Goal: Task Accomplishment & Management: Use online tool/utility

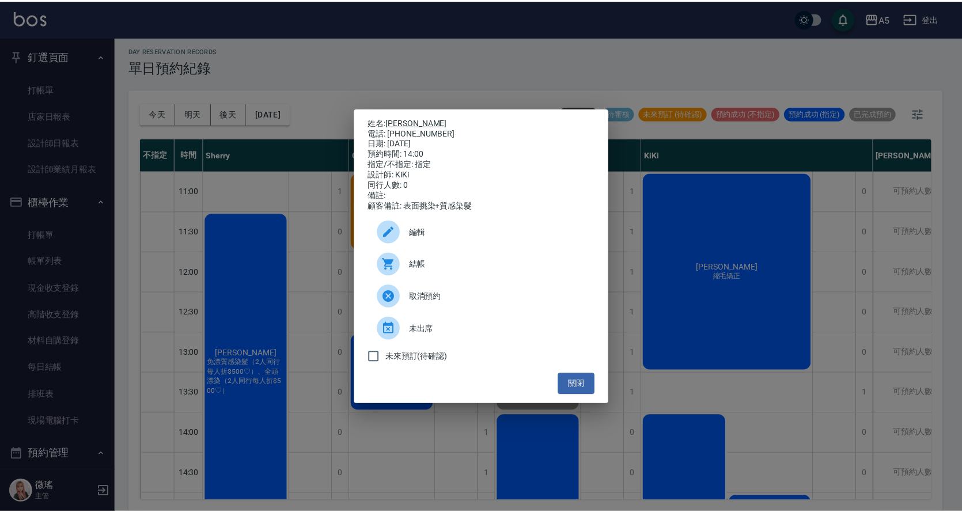
scroll to position [117, 0]
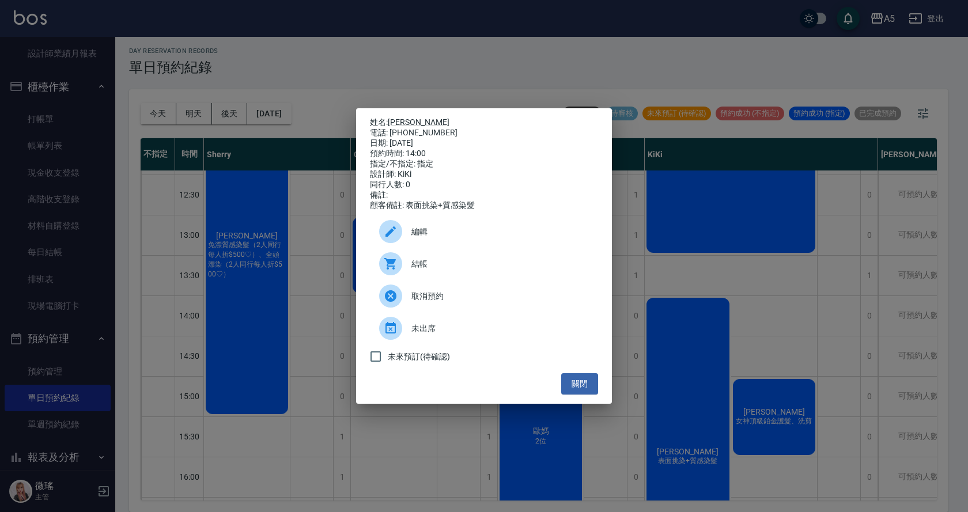
click at [582, 503] on div "姓名: [PERSON_NAME] 電話: [PHONE_NUMBER] 日期: [DATE] 預約時間: 14:00 指定/不指定: 指定 設計師: [PE…" at bounding box center [484, 256] width 968 height 512
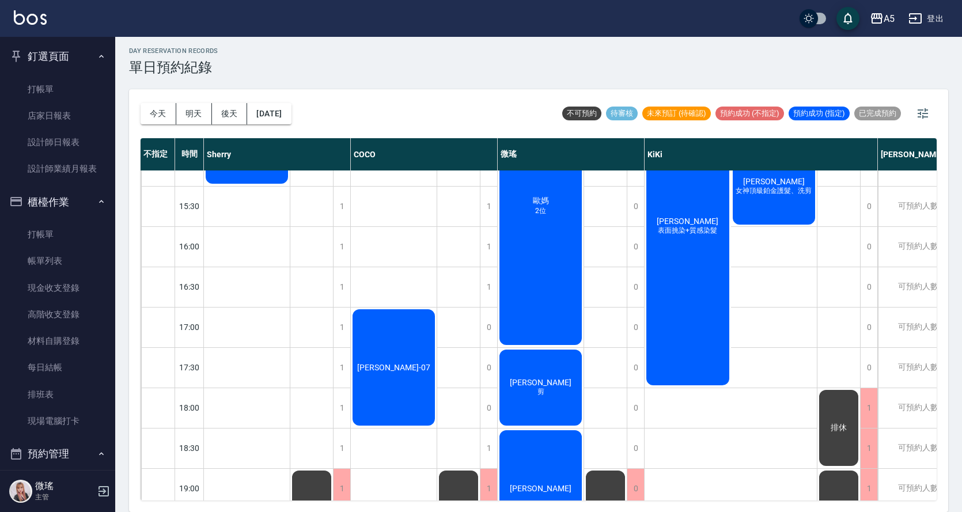
scroll to position [0, 0]
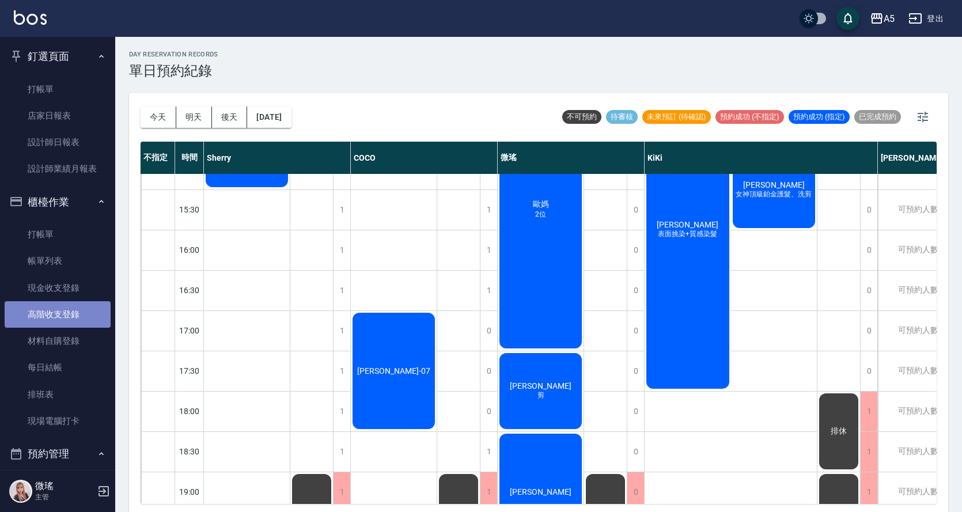
click at [71, 314] on link "高階收支登錄" at bounding box center [58, 314] width 106 height 26
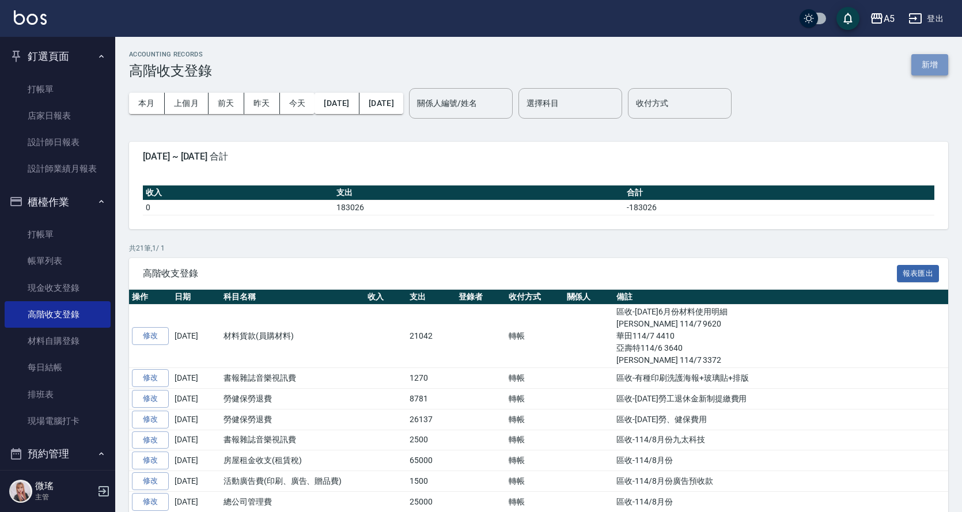
click at [931, 65] on button "新增" at bounding box center [929, 64] width 37 height 21
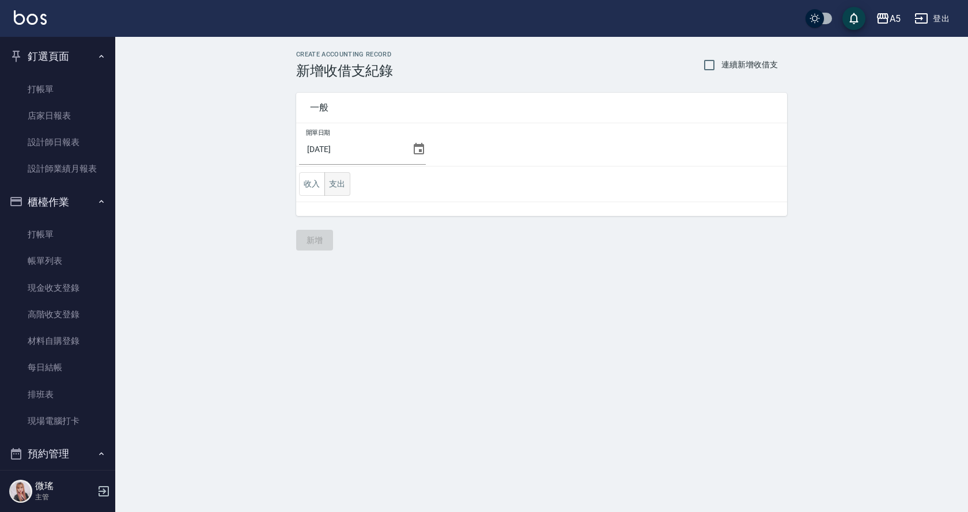
click at [344, 188] on button "支出" at bounding box center [337, 184] width 26 height 24
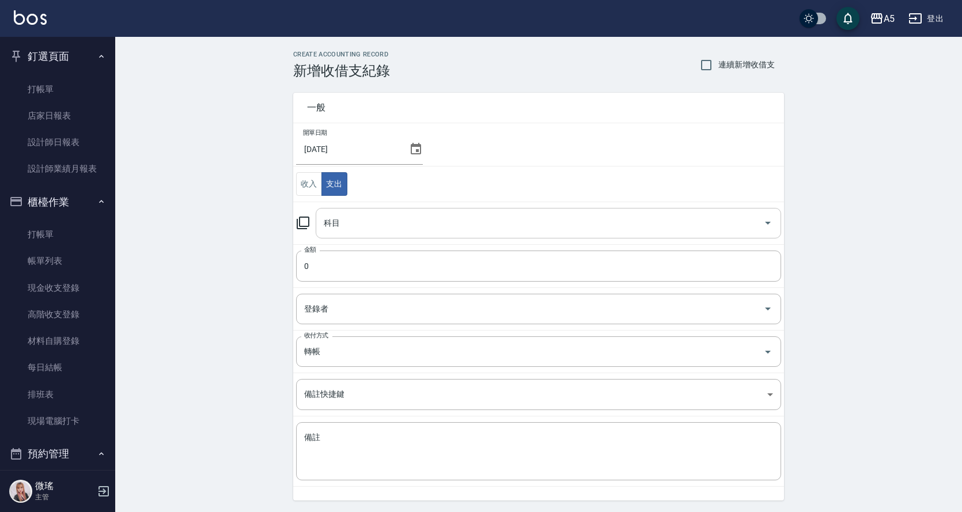
click at [384, 236] on div "科目" at bounding box center [548, 223] width 465 height 31
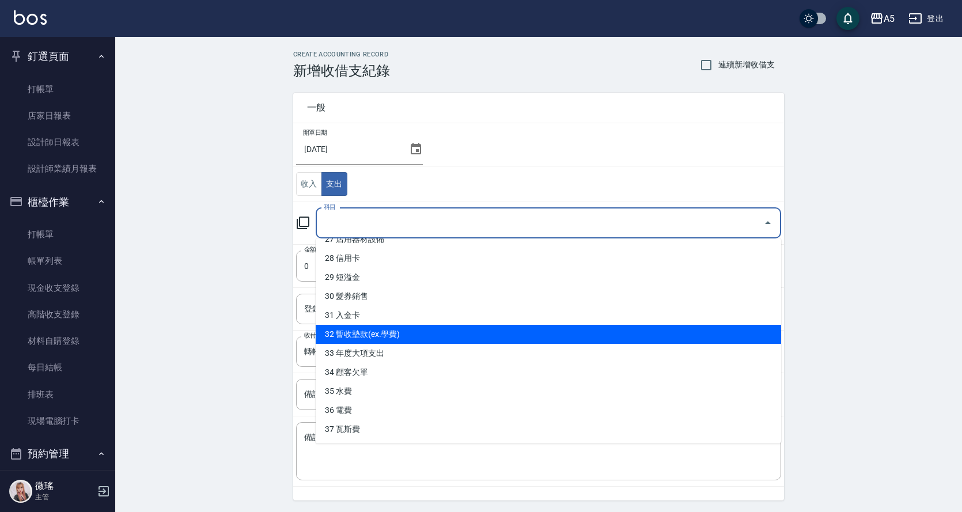
scroll to position [526, 0]
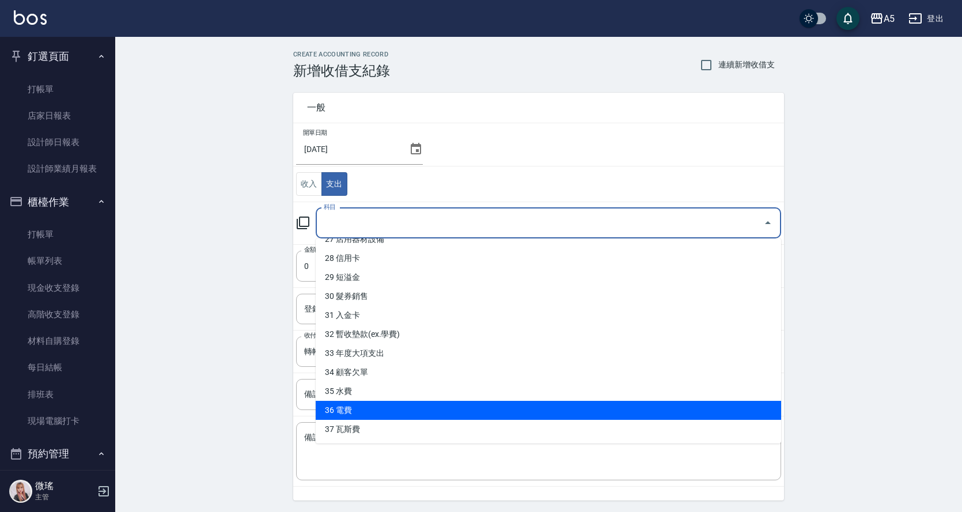
click at [417, 405] on li "36 電費" at bounding box center [548, 410] width 465 height 19
type input "36 電費"
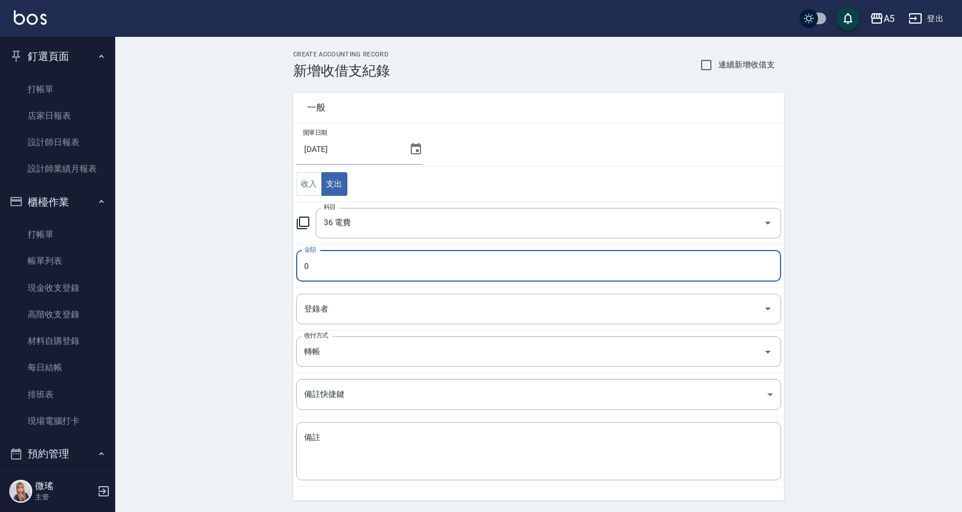
click at [350, 275] on input "0" at bounding box center [538, 266] width 485 height 31
type input "01320"
drag, startPoint x: 358, startPoint y: 305, endPoint x: 386, endPoint y: 403, distance: 101.5
click at [386, 403] on tbody "開單日期 [DATE] 收入 支出 科目 36 電費 科目 金額 01320 金額 登錄者 登錄者 收付方式 轉帳 收付方式 備註快捷鍵 ​ 備註快捷鍵 備註…" at bounding box center [538, 304] width 491 height 363
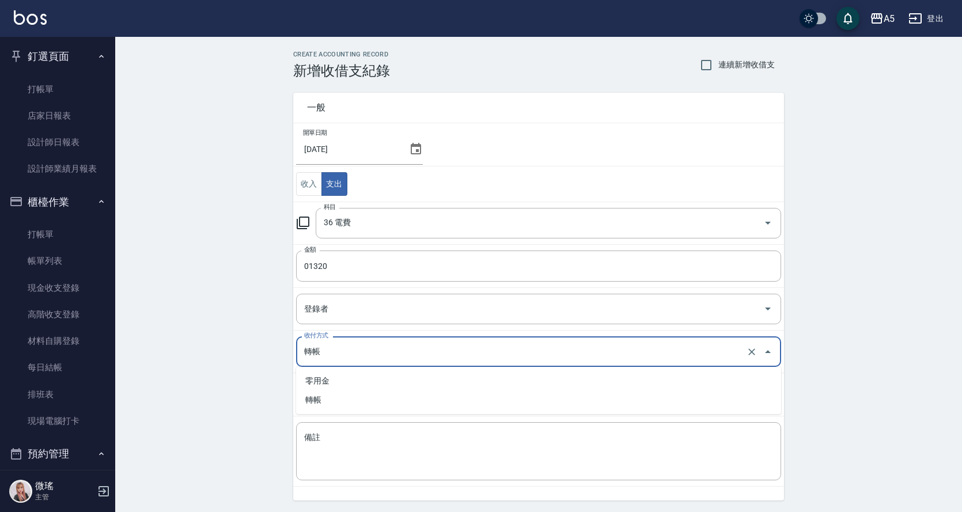
click at [340, 346] on input "轉帳" at bounding box center [522, 352] width 442 height 20
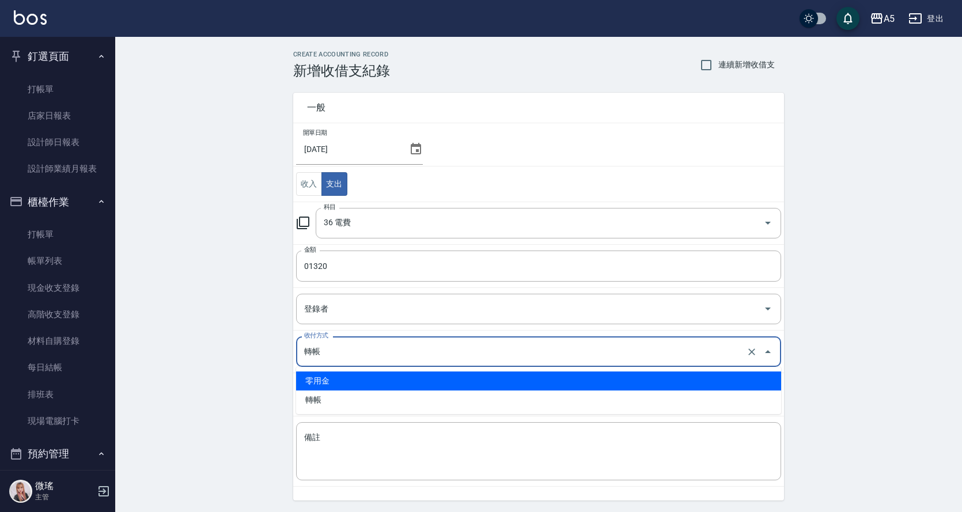
click at [344, 379] on li "零用金" at bounding box center [538, 381] width 485 height 19
type input "零用金"
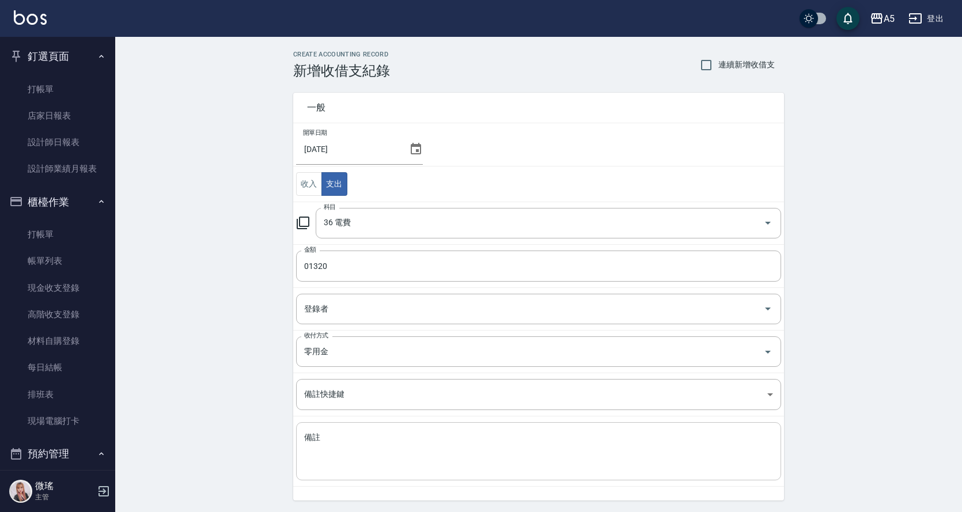
click at [350, 472] on div "x 備註" at bounding box center [538, 451] width 485 height 58
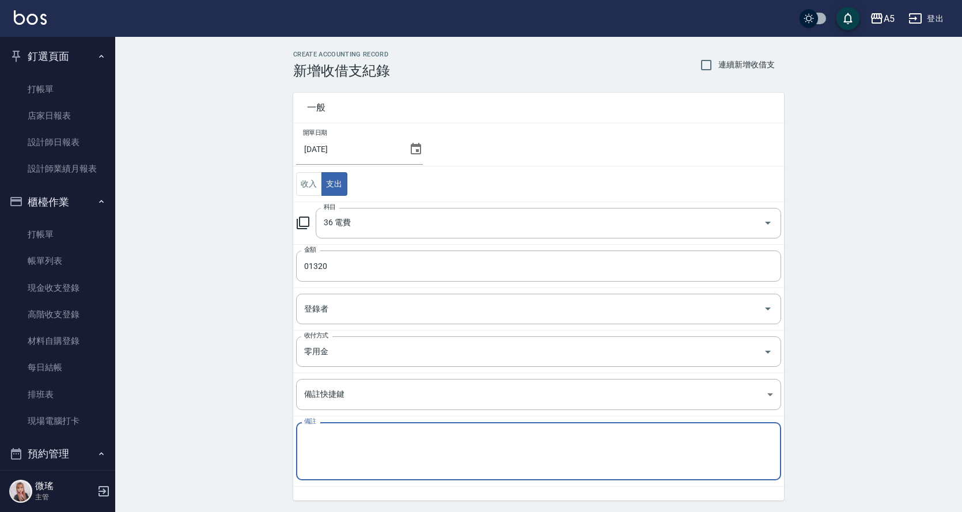
type textarea "v"
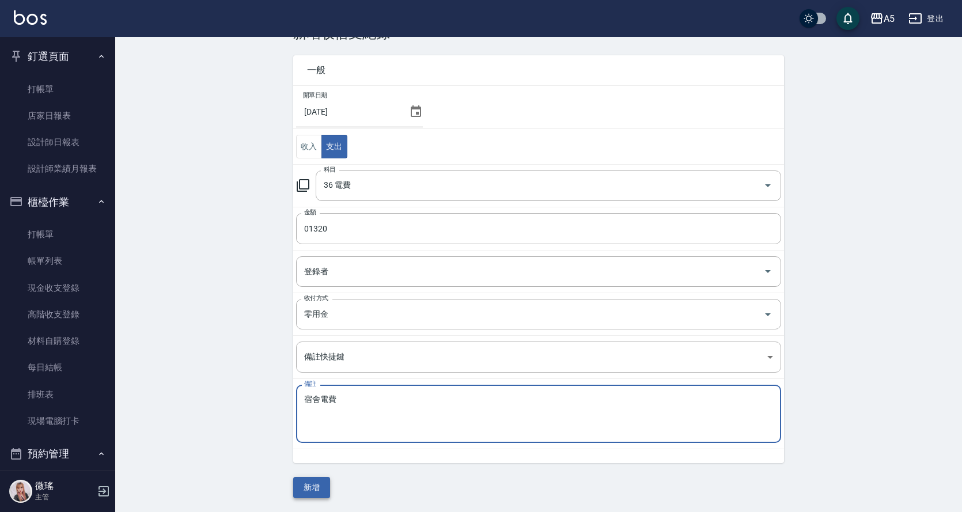
type textarea "宿舍電費"
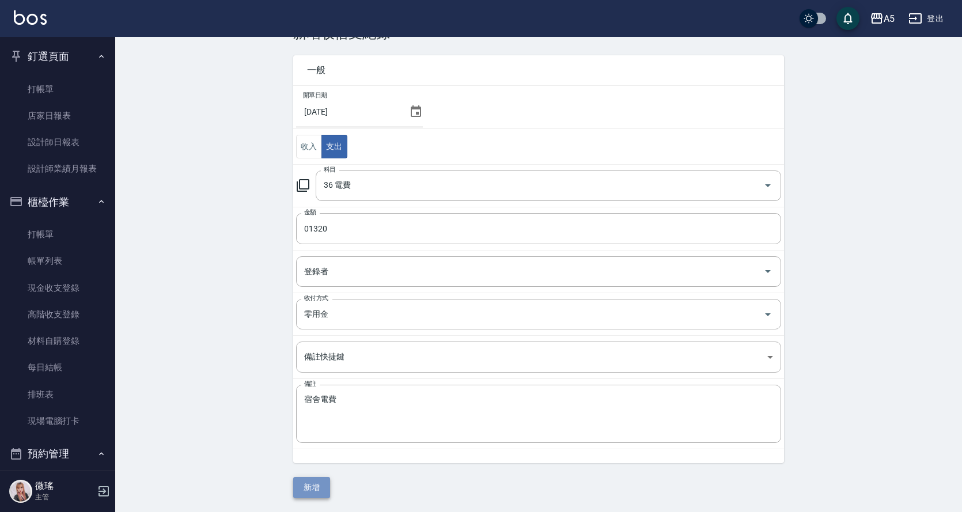
click at [313, 493] on button "新增" at bounding box center [311, 487] width 37 height 21
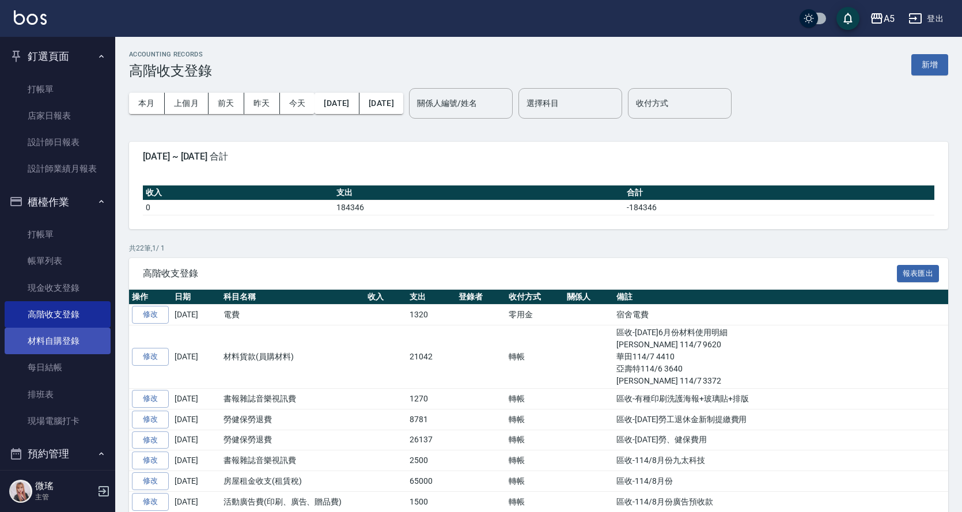
scroll to position [250, 0]
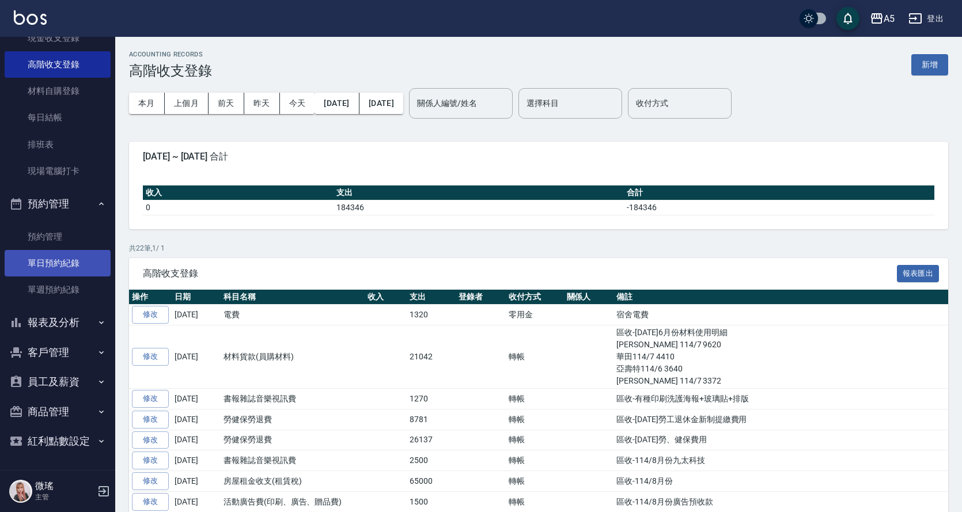
click at [71, 259] on link "單日預約紀錄" at bounding box center [58, 263] width 106 height 26
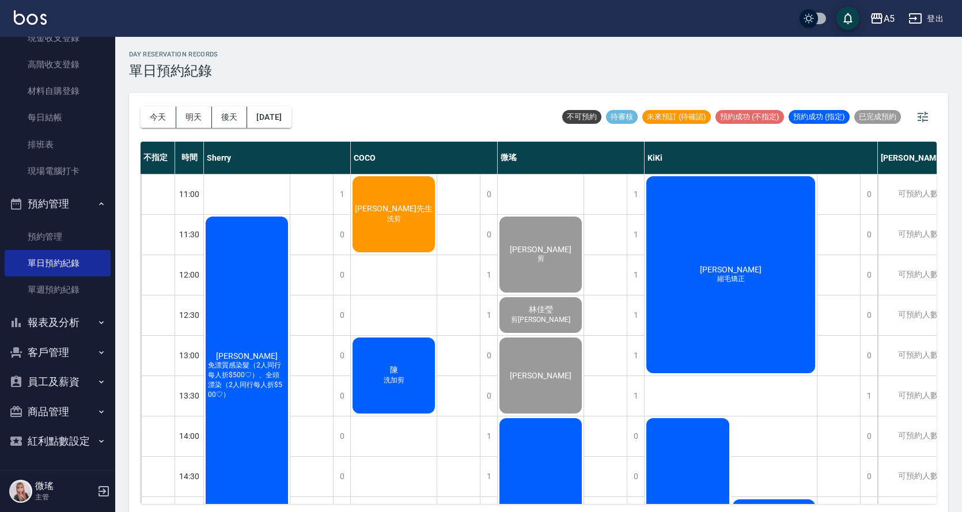
drag, startPoint x: 397, startPoint y: 377, endPoint x: 392, endPoint y: 385, distance: 9.9
click at [249, 400] on span "洗加剪" at bounding box center [247, 400] width 5 height 0
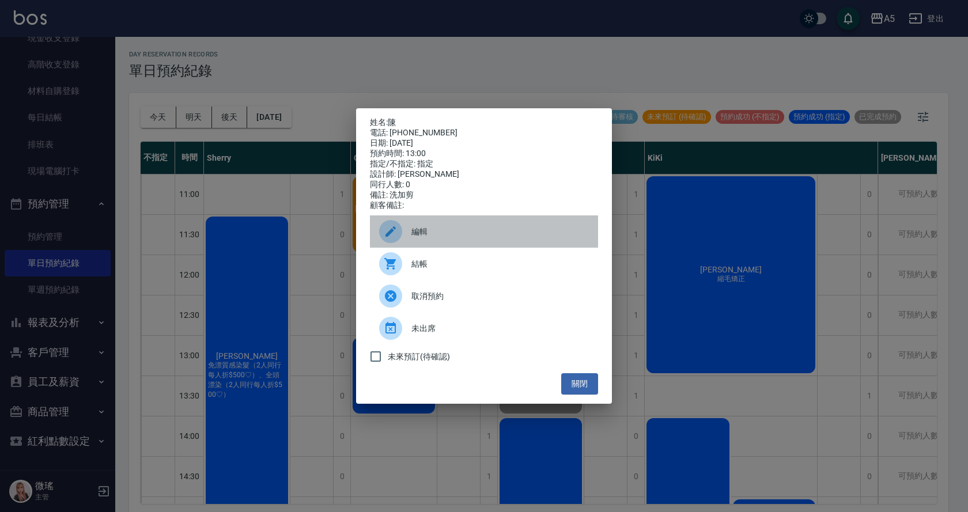
click at [435, 232] on span "編輯" at bounding box center [499, 232] width 177 height 12
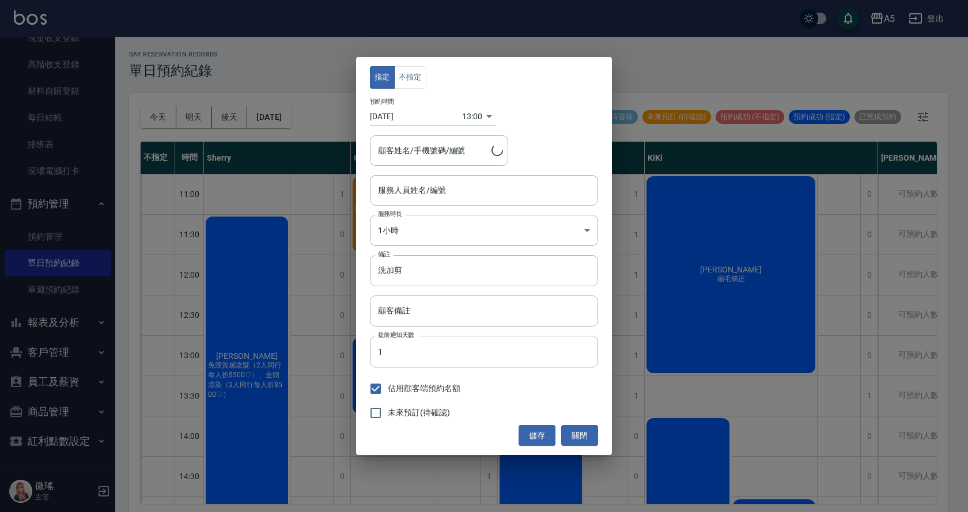
type input "Coco-07"
type input "陳/0978075856"
click at [317, 53] on div "指定 不指定 預約時間 [DATE] 13:00 1756011600000 顧客姓名/手機號碼/編號 陳/0978075856 顧客姓名/手機號碼/編號 服…" at bounding box center [484, 256] width 968 height 512
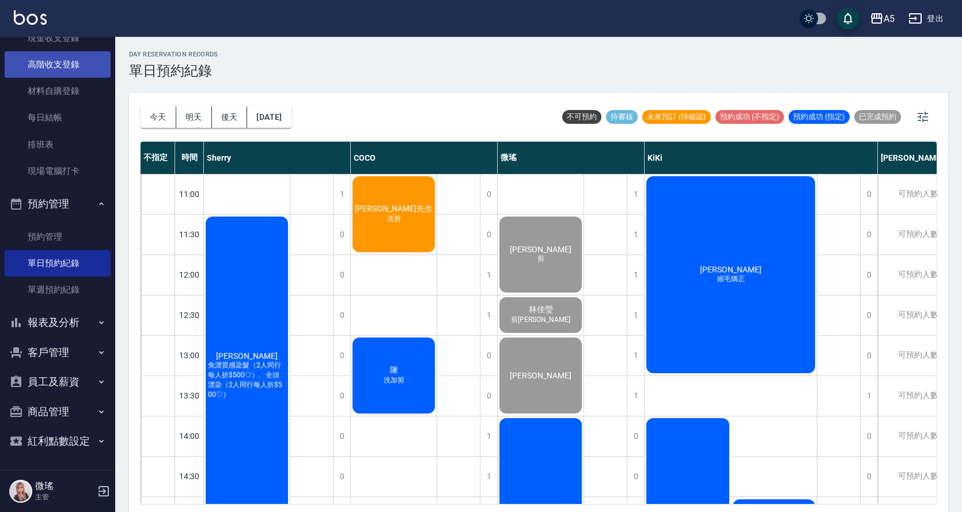
scroll to position [20, 0]
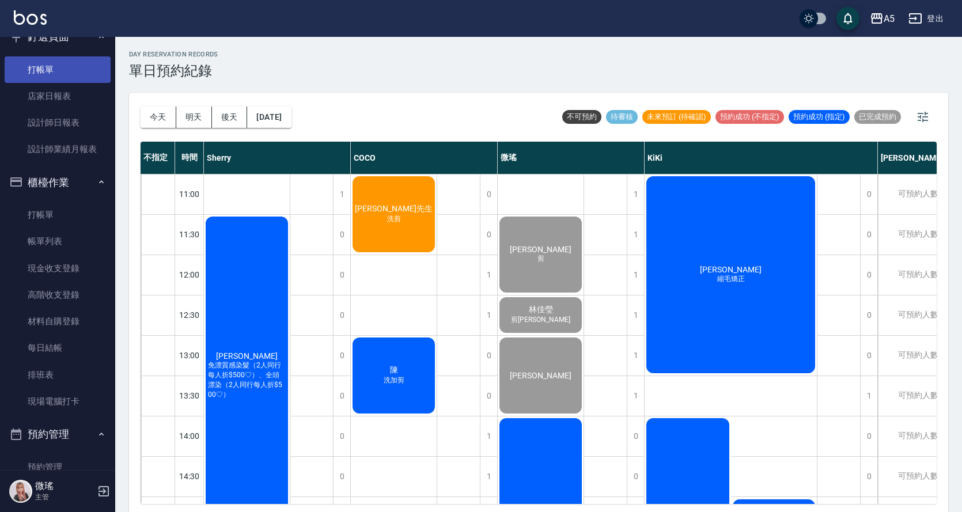
click at [60, 81] on link "打帳單" at bounding box center [58, 69] width 106 height 26
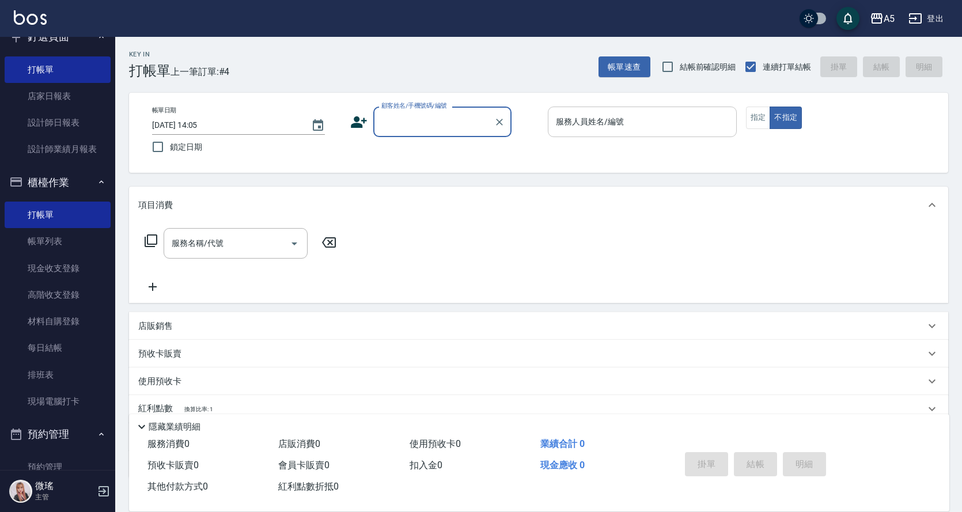
click at [657, 120] on input "服務人員姓名/編號" at bounding box center [642, 122] width 179 height 20
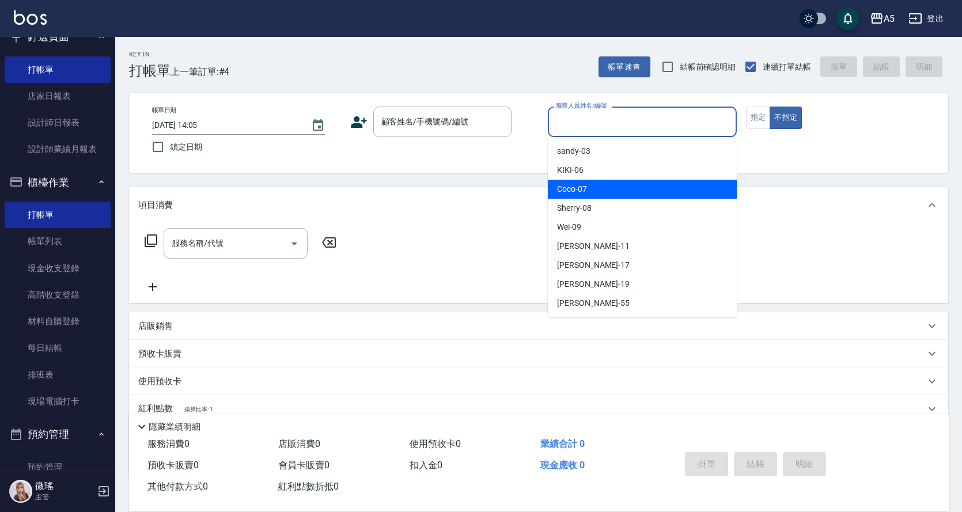
click at [628, 188] on div "Coco -07" at bounding box center [642, 189] width 189 height 19
type input "Coco-07"
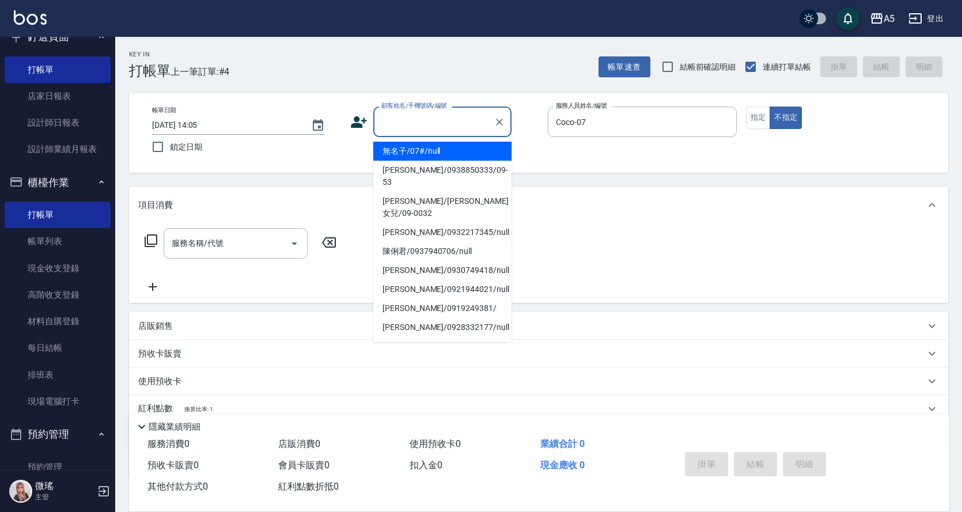
click at [411, 130] on input "顧客姓名/手機號碼/編號" at bounding box center [433, 122] width 111 height 20
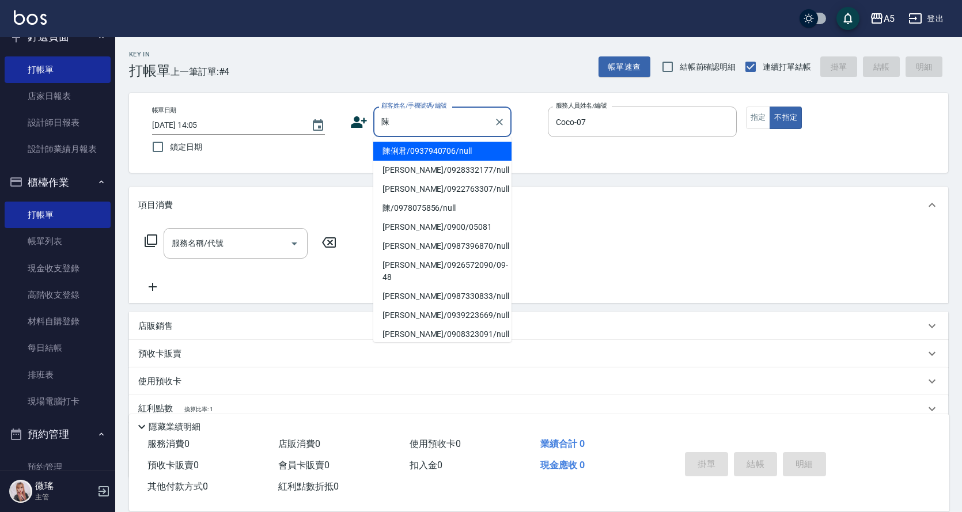
click at [464, 207] on li "陳/0978075856/null" at bounding box center [442, 208] width 138 height 19
type input "陳/0978075856/null"
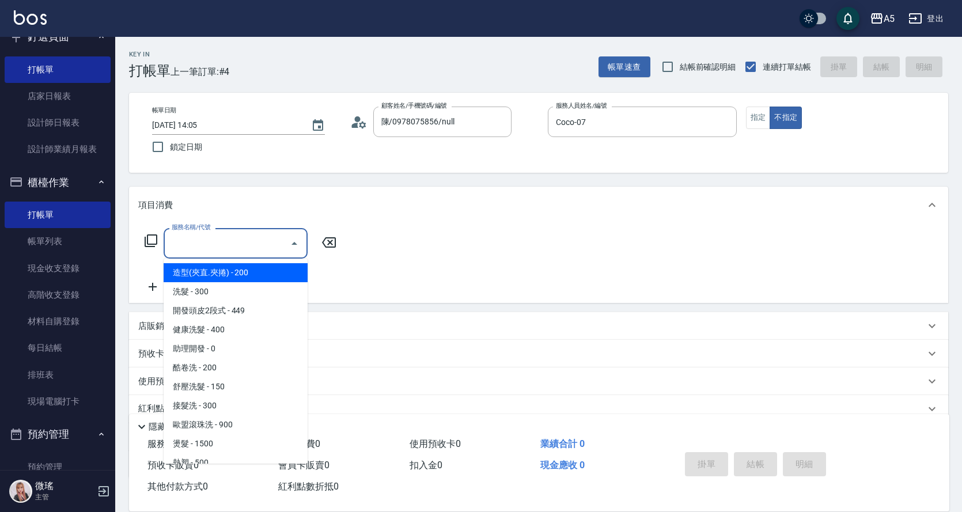
click at [204, 248] on input "服務名稱/代號" at bounding box center [227, 243] width 116 height 20
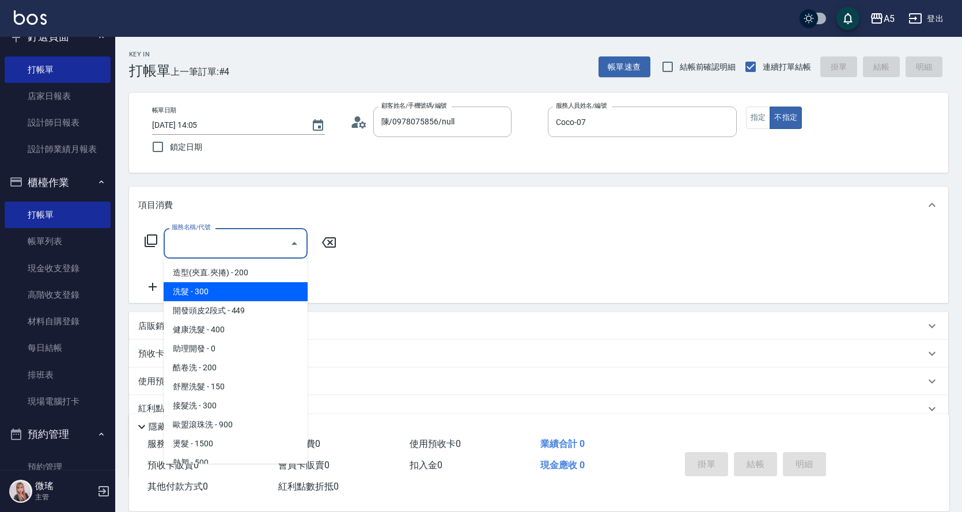
click at [233, 292] on span "洗髮 - 300" at bounding box center [236, 291] width 144 height 19
type input "洗髮(201)"
type input "30"
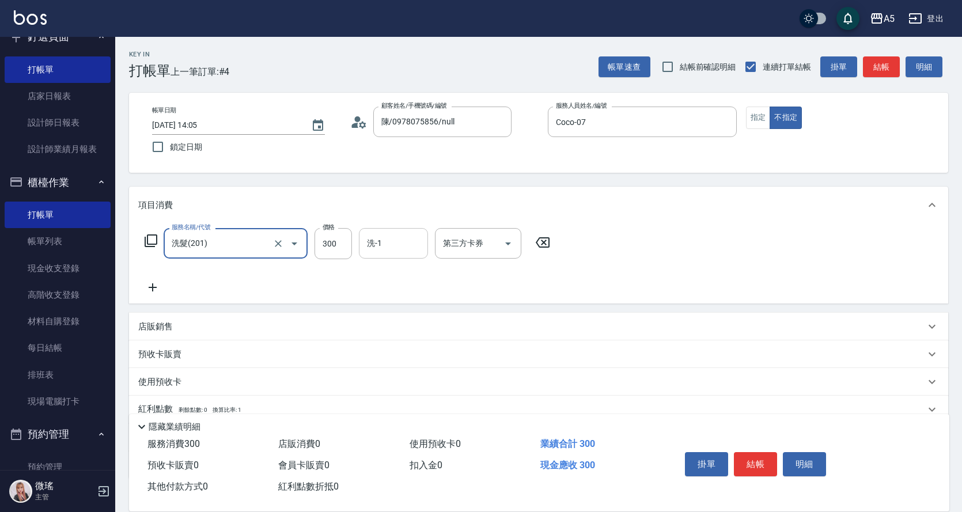
click at [381, 241] on input "洗-1" at bounding box center [393, 243] width 59 height 20
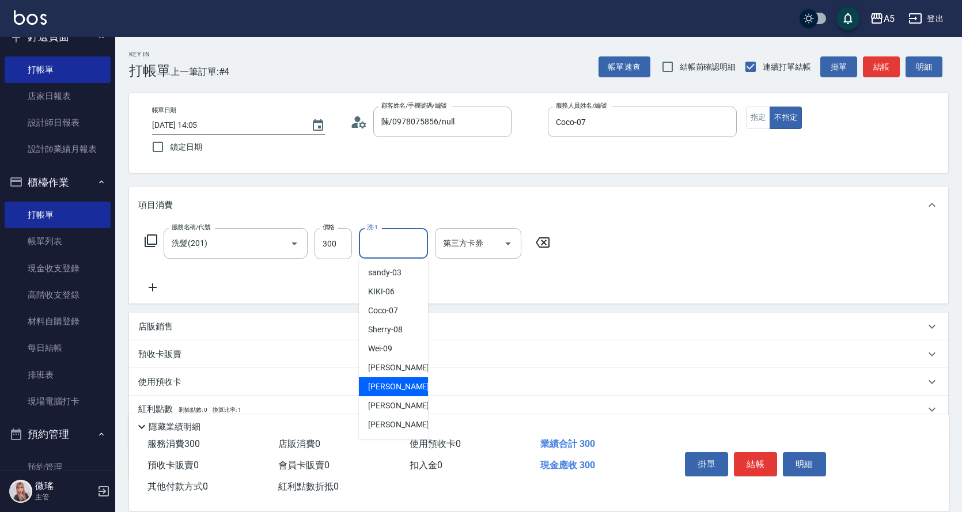
click at [403, 380] on div "[PERSON_NAME] -17" at bounding box center [393, 386] width 69 height 19
type input "[PERSON_NAME]-17"
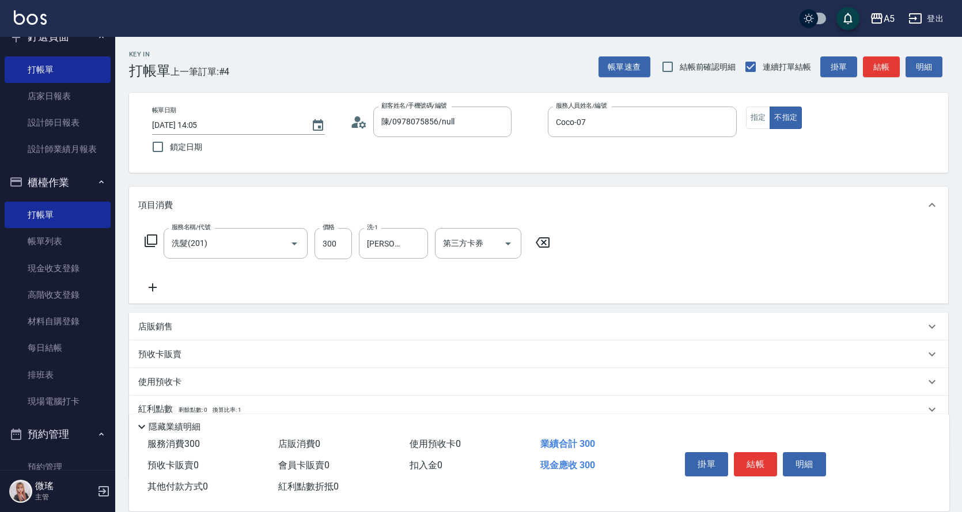
click at [149, 240] on icon at bounding box center [151, 241] width 14 height 14
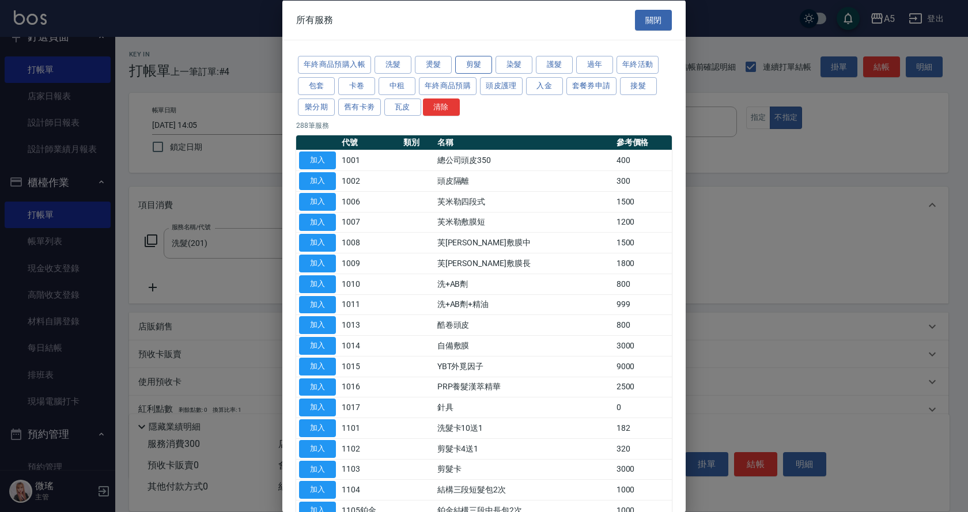
click at [477, 70] on button "剪髮" at bounding box center [473, 65] width 37 height 18
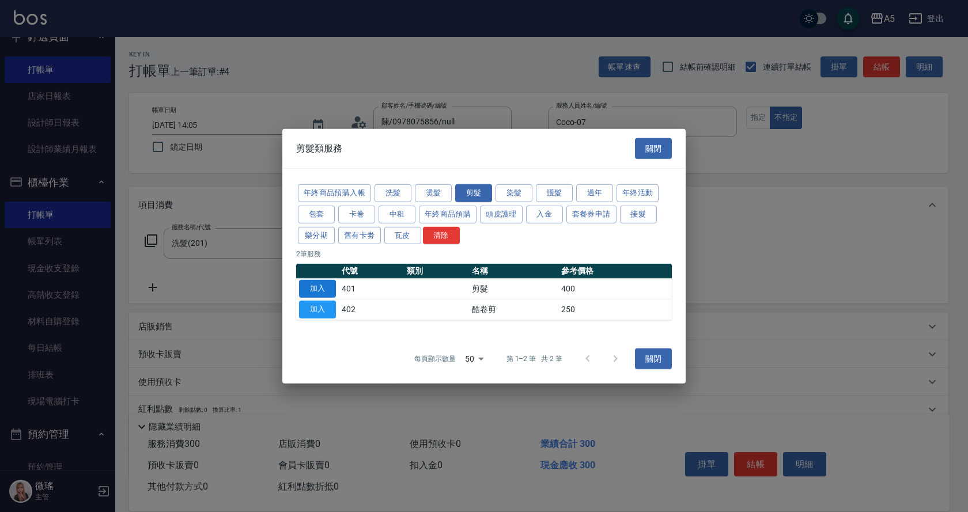
click at [325, 286] on button "加入" at bounding box center [317, 289] width 37 height 18
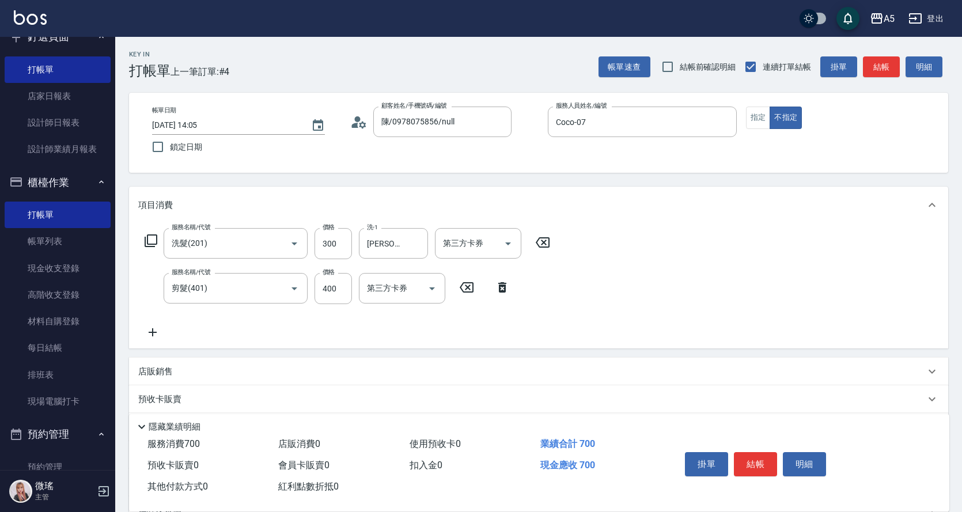
click at [154, 240] on icon at bounding box center [151, 241] width 14 height 14
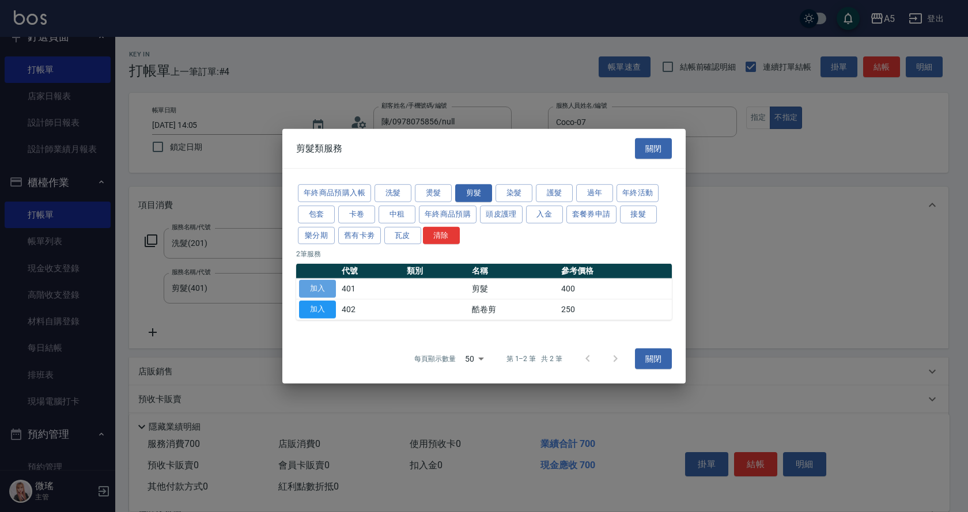
click at [320, 288] on button "加入" at bounding box center [317, 289] width 37 height 18
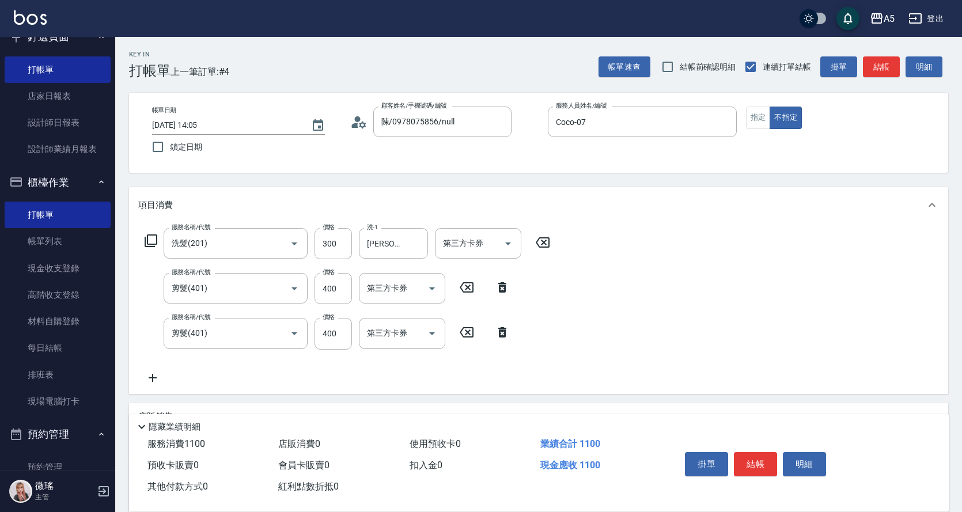
click at [147, 238] on icon at bounding box center [151, 240] width 13 height 13
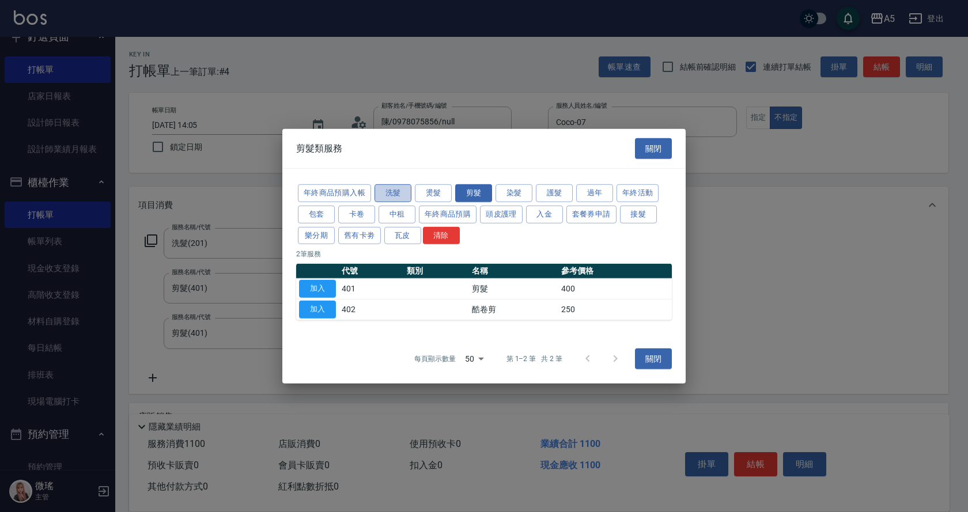
click at [396, 194] on button "洗髮" at bounding box center [392, 193] width 37 height 18
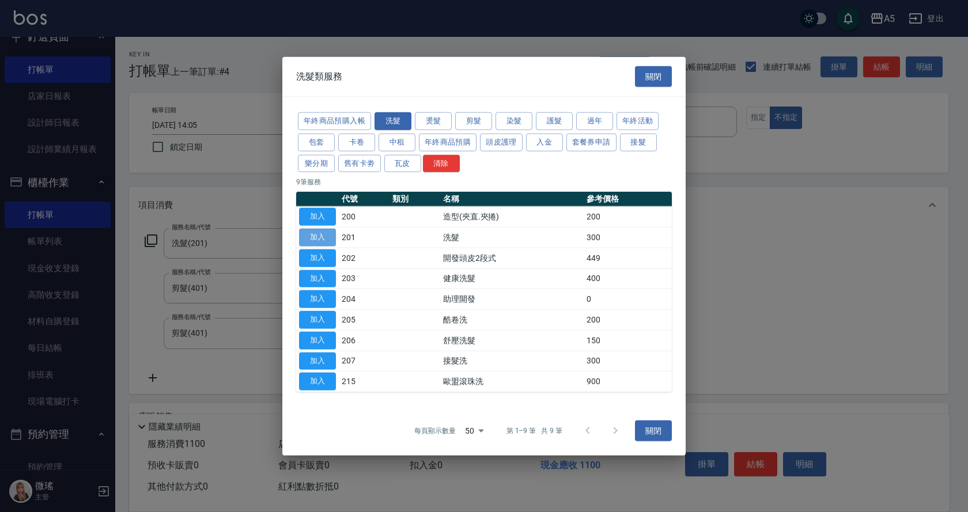
click at [327, 237] on button "加入" at bounding box center [317, 238] width 37 height 18
type input "140"
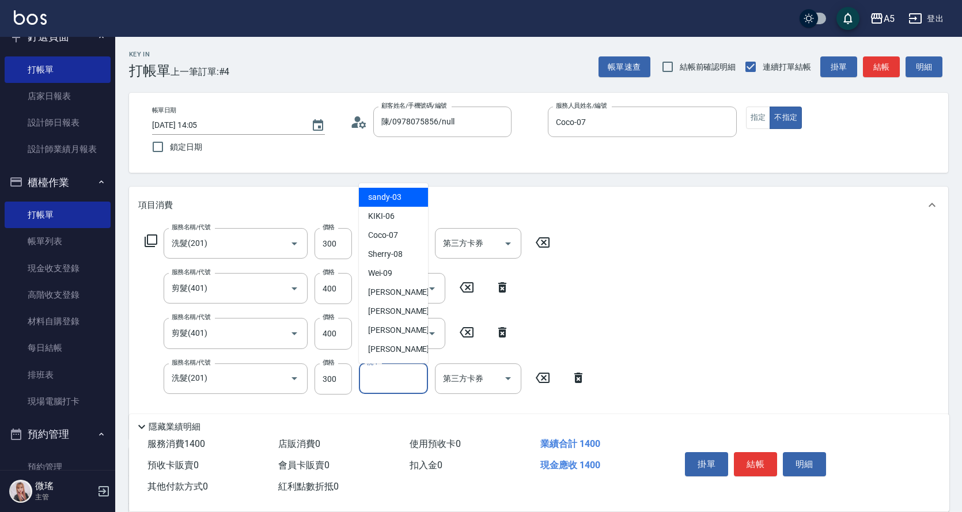
click at [394, 382] on input "洗-1" at bounding box center [393, 379] width 59 height 20
click at [389, 336] on div "羽慈 -19" at bounding box center [393, 330] width 69 height 19
type input "羽慈-19"
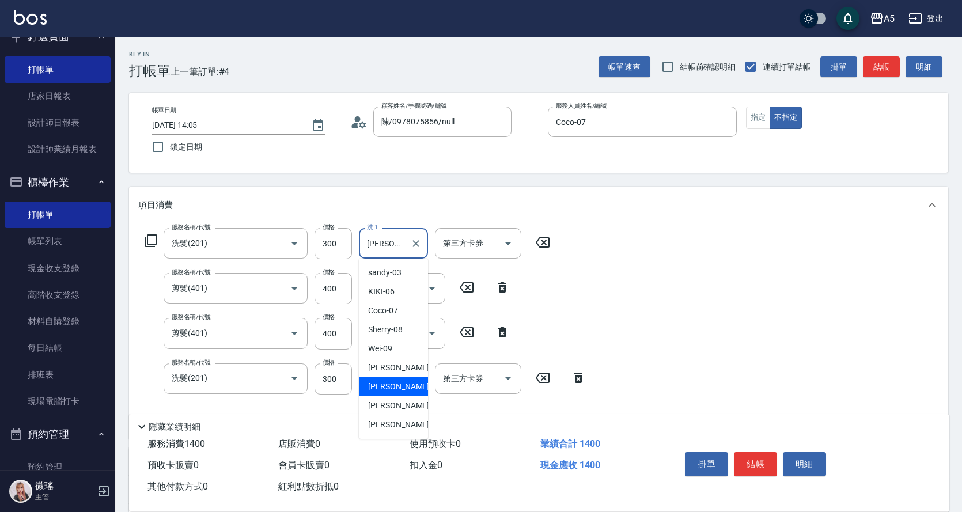
click at [401, 248] on input "[PERSON_NAME]-17" at bounding box center [384, 243] width 41 height 20
click at [399, 407] on div "羽慈 -19" at bounding box center [393, 405] width 69 height 19
type input "羽慈-19"
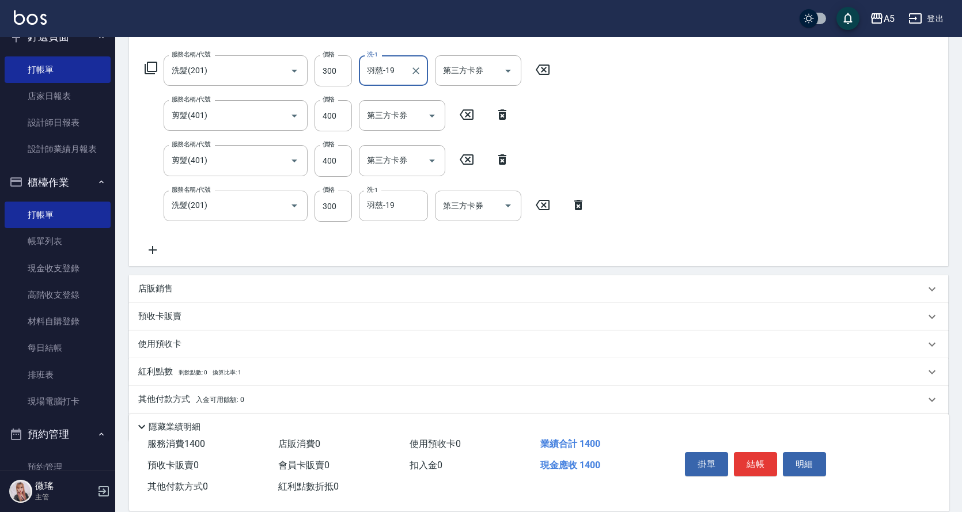
scroll to position [213, 0]
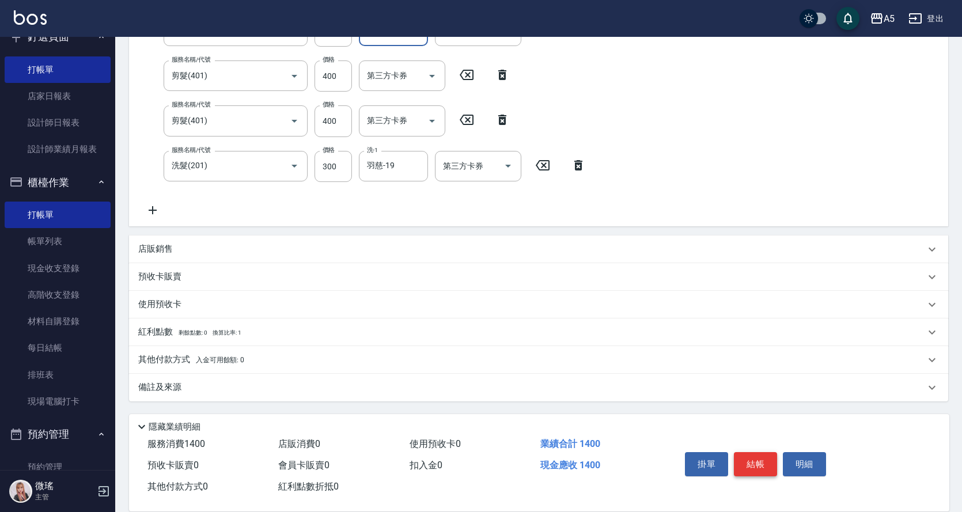
click at [765, 462] on button "結帳" at bounding box center [755, 464] width 43 height 24
type input "[DATE] 14:06"
type input "0"
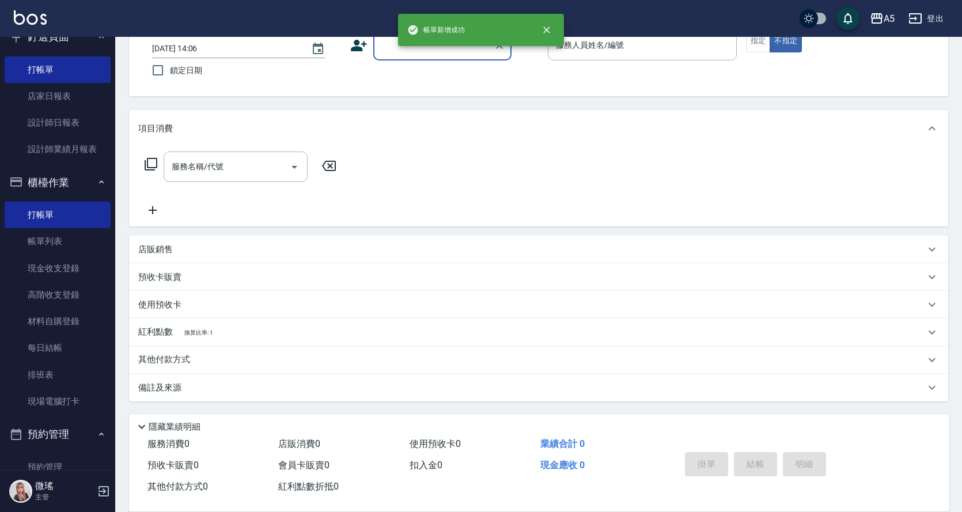
scroll to position [0, 0]
